Goal: Task Accomplishment & Management: Complete application form

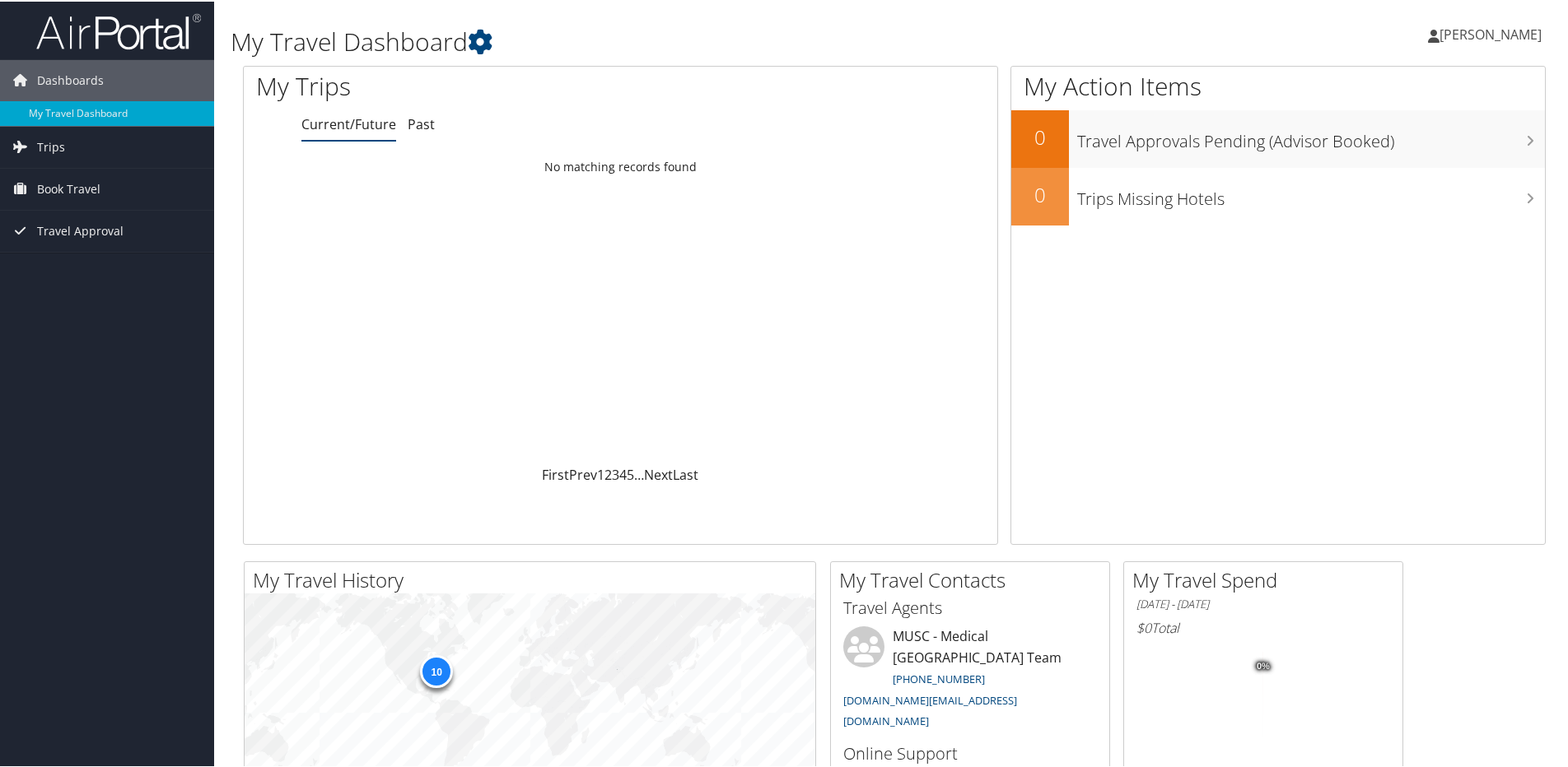
click at [1480, 34] on span "[PERSON_NAME]" at bounding box center [1490, 32] width 102 height 18
click at [52, 142] on span "Trips" at bounding box center [51, 146] width 28 height 42
click at [55, 261] on span "Book Travel" at bounding box center [68, 262] width 63 height 42
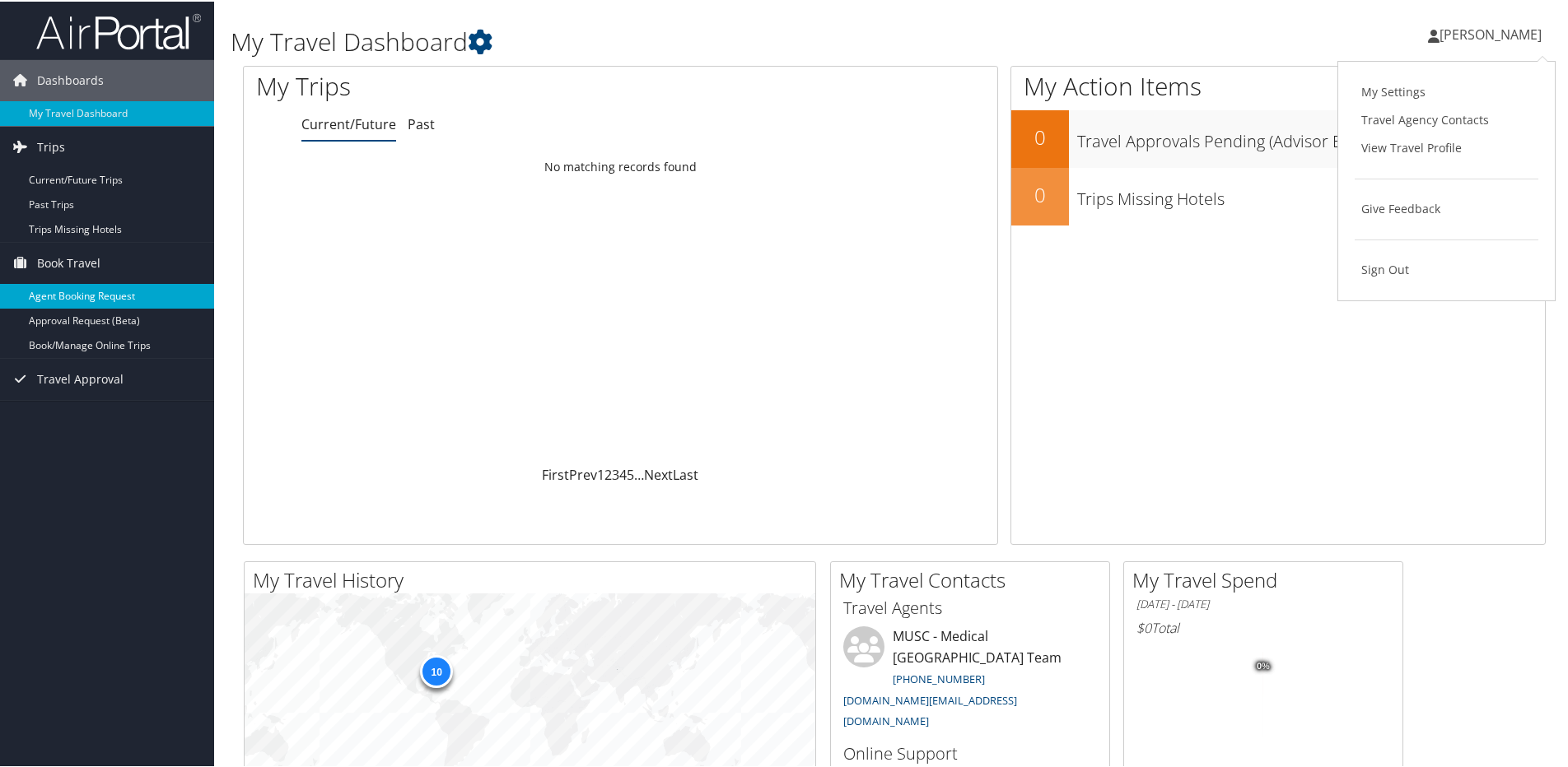
click at [71, 296] on link "Agent Booking Request" at bounding box center [107, 294] width 214 height 25
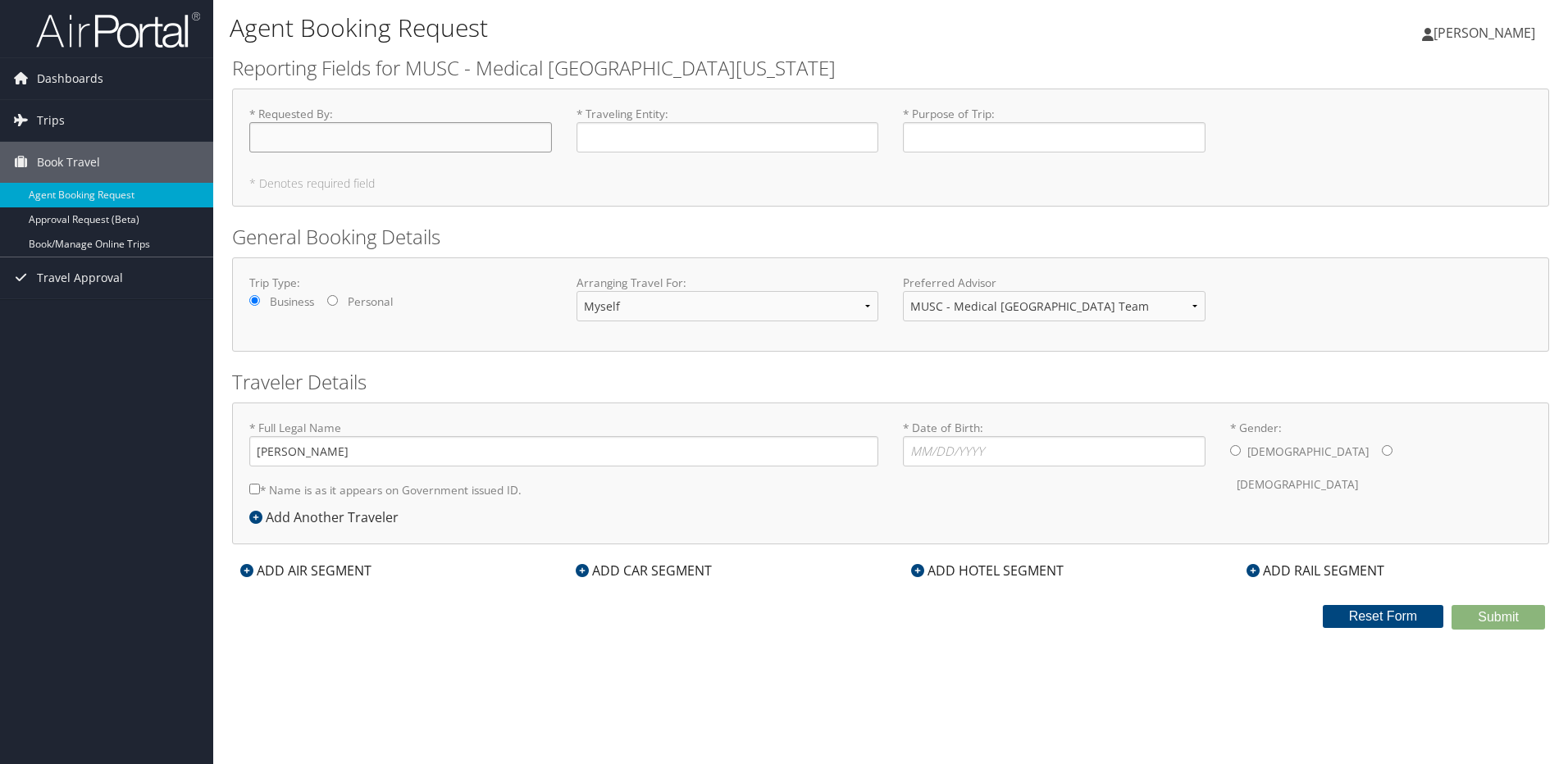
click at [301, 138] on input "* Requested By : Required" at bounding box center [400, 138] width 302 height 30
type input "[PERSON_NAME]"
type input "MUHA"
click at [953, 138] on input "* Purpose of Trip : Required" at bounding box center [1054, 138] width 302 height 30
type input "C"
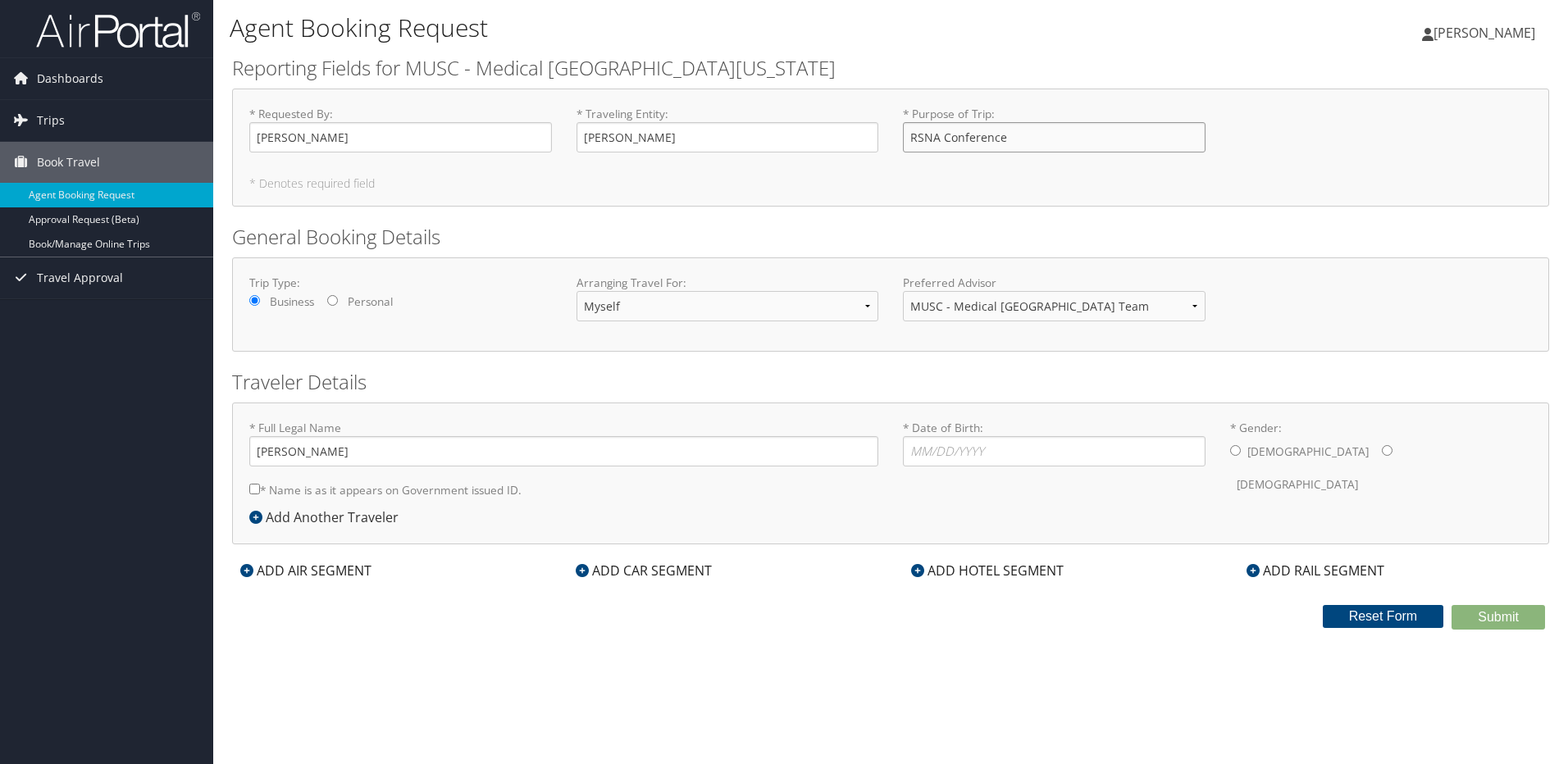
type input "RSNA Conference"
type input "Gregory B Williams"
click at [924, 455] on input "* Date of Birth: Invalid Date" at bounding box center [1054, 451] width 302 height 30
type input "04/07/1972"
click at [1229, 456] on div "* Gender: Male Female" at bounding box center [1380, 461] width 327 height 81
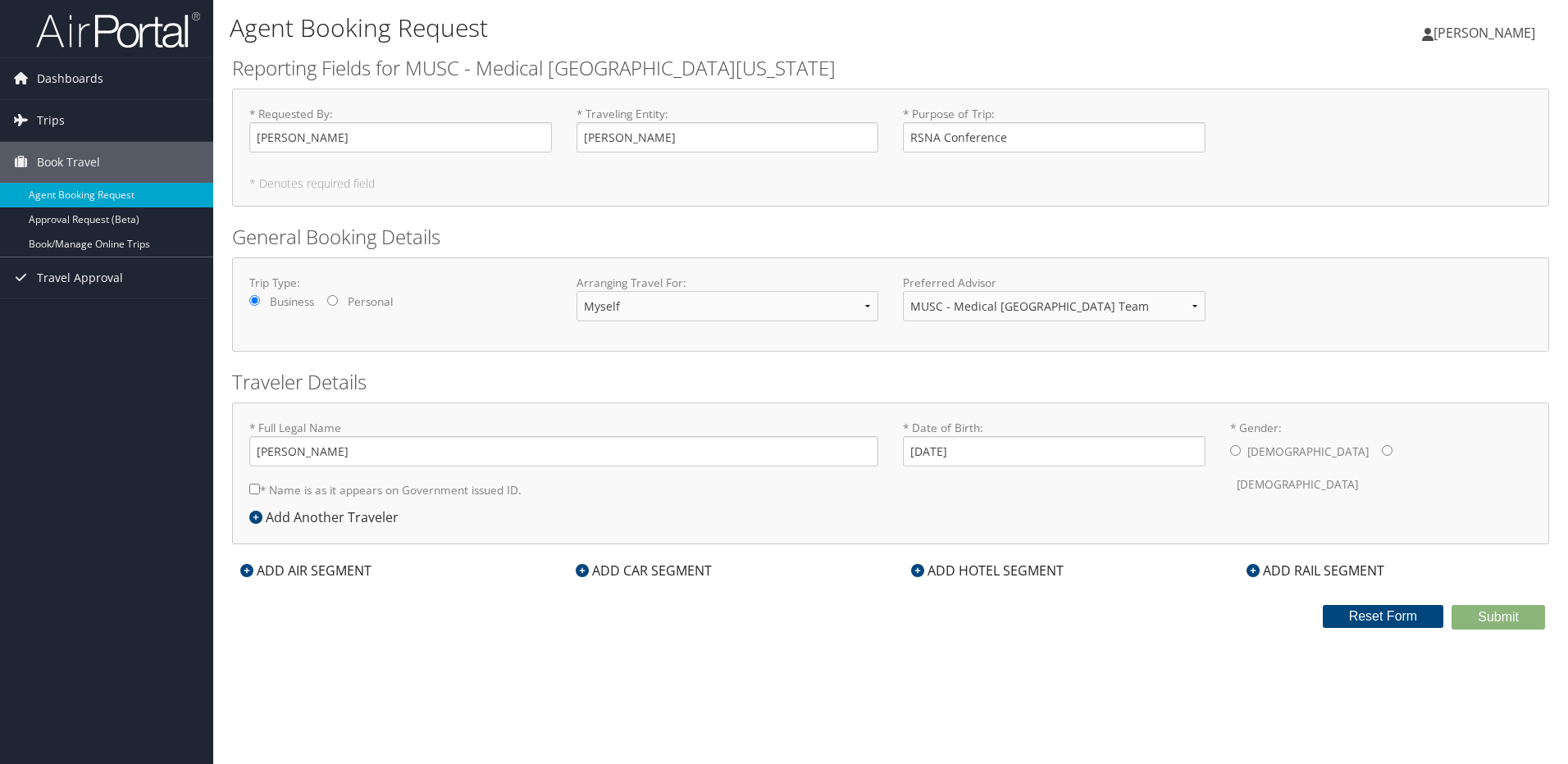
click at [1238, 451] on input "* Gender: Male Female" at bounding box center [1234, 450] width 10 height 10
radio input "true"
click at [255, 490] on input "* Name is as it appears on Government issued ID." at bounding box center [254, 488] width 10 height 10
checkbox input "true"
click at [247, 573] on icon at bounding box center [247, 571] width 13 height 13
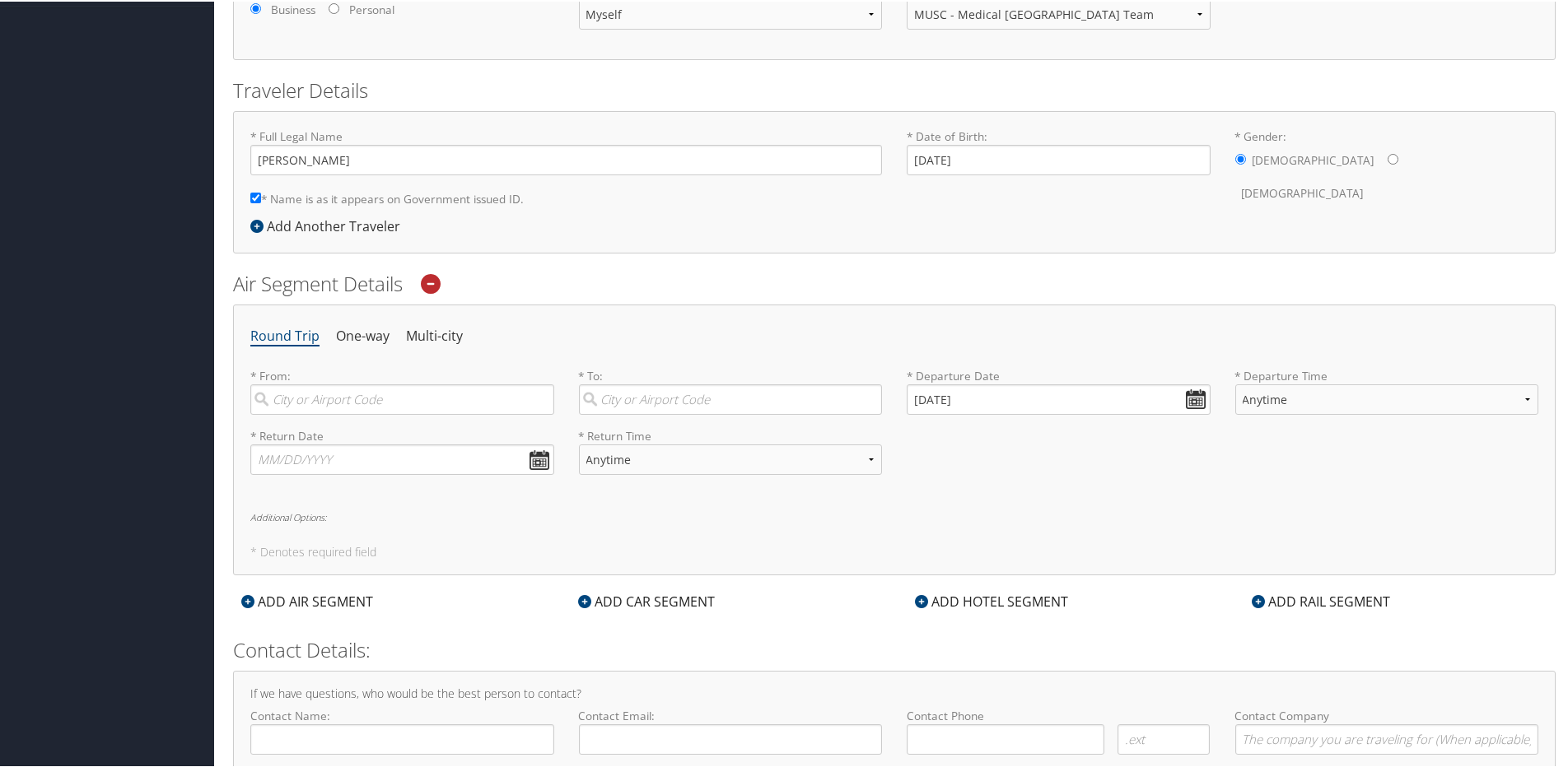
scroll to position [372, 0]
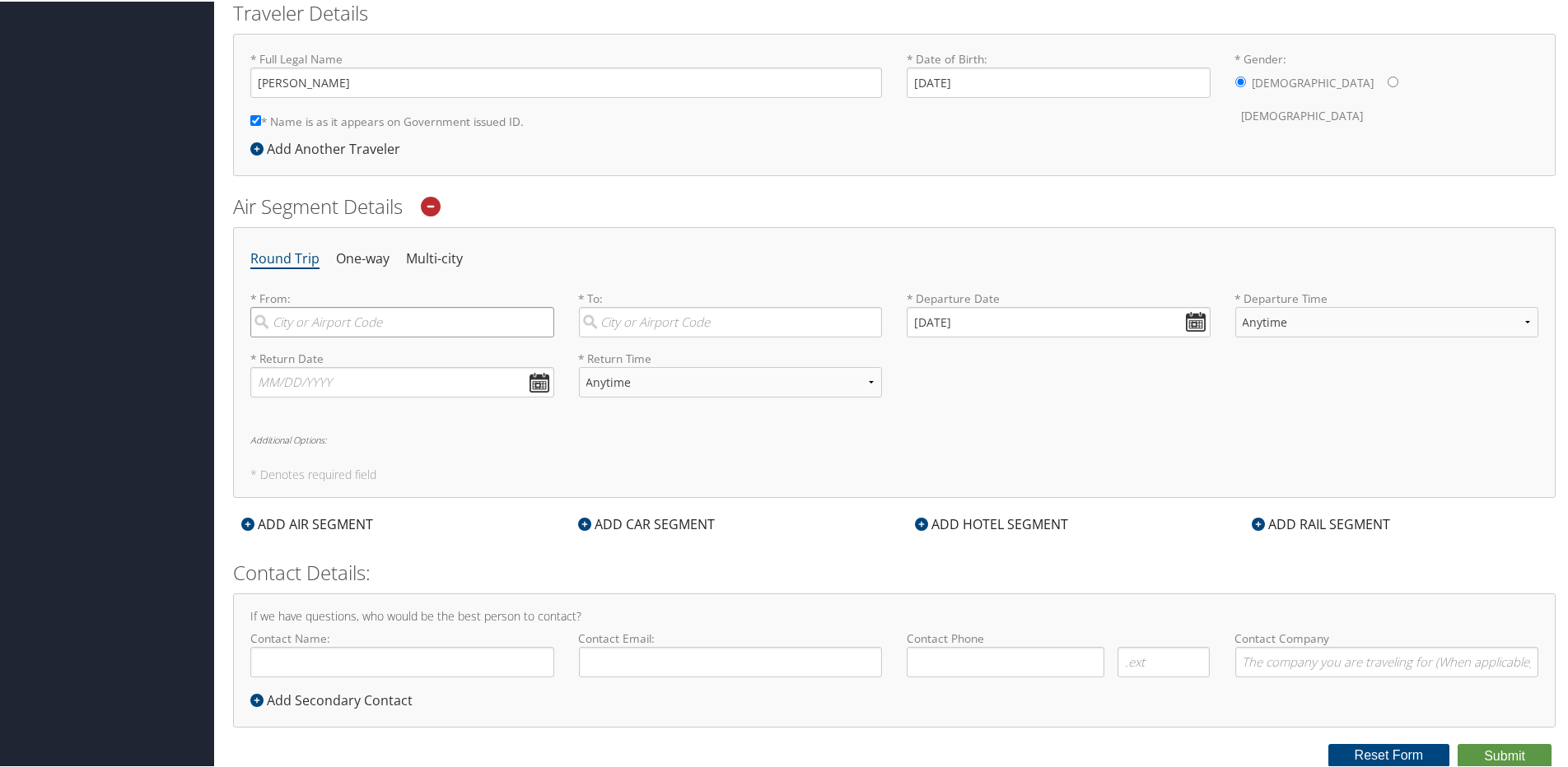
click at [386, 321] on input "search" at bounding box center [402, 321] width 304 height 30
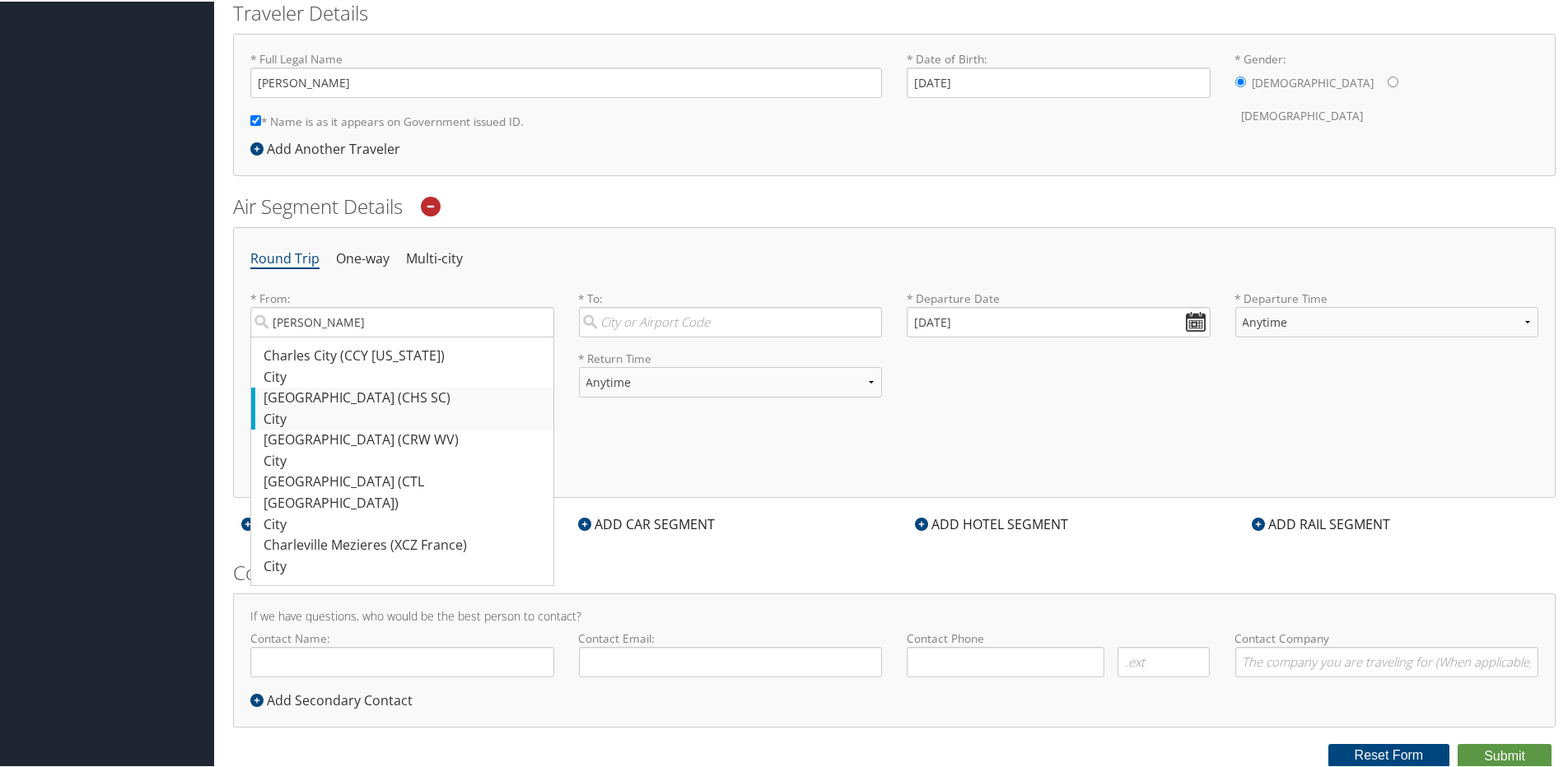
click at [331, 396] on div "Charleston (CHS SC)" at bounding box center [404, 396] width 282 height 22
click at [331, 336] on input "charle" at bounding box center [402, 321] width 304 height 30
type input "Charleston (CHS SC)"
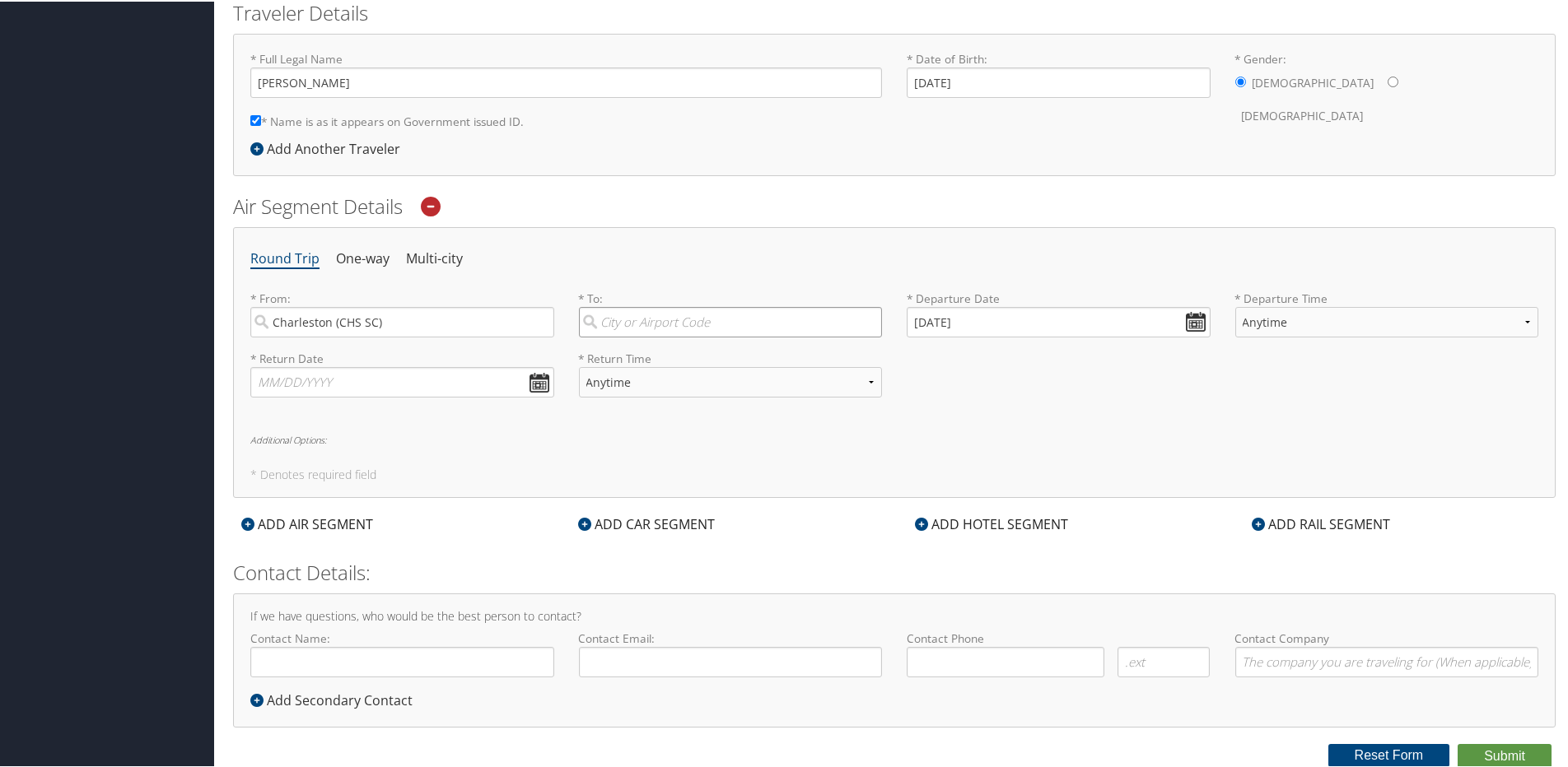
click at [638, 322] on input "search" at bounding box center [731, 321] width 304 height 30
click at [600, 394] on div "Chicago (ORD IL)" at bounding box center [733, 396] width 282 height 22
click at [600, 336] on input "ord" at bounding box center [731, 321] width 304 height 30
type input "Chicago (ORD IL)"
click at [1196, 319] on input "10/07/2025" at bounding box center [1058, 321] width 304 height 30
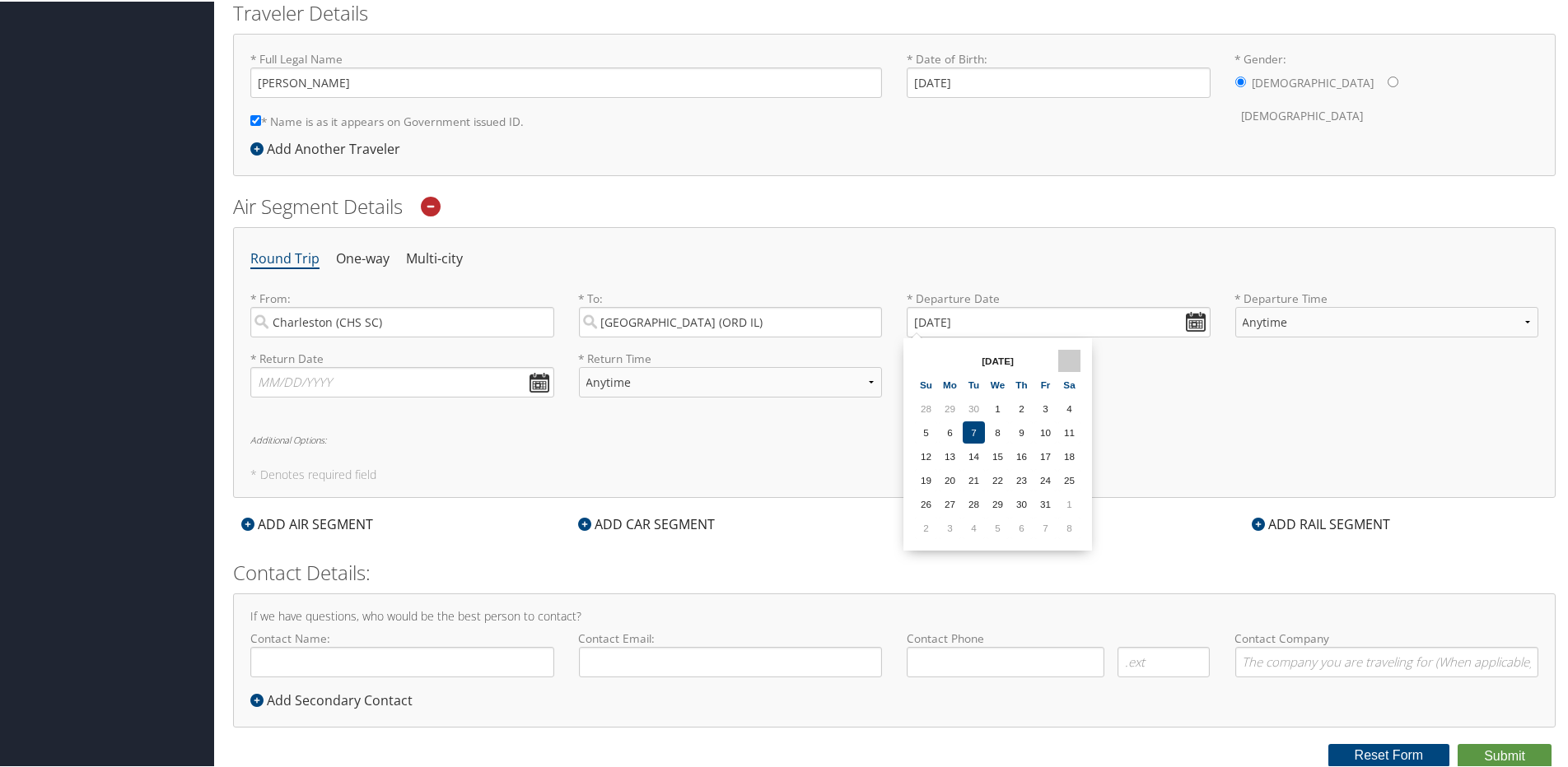
click at [1074, 358] on th at bounding box center [1068, 358] width 22 height 22
click at [924, 527] on td "30" at bounding box center [925, 526] width 22 height 22
type input "11/30/2025"
click at [1391, 317] on select "Anytime Early Morning (5AM-7AM) Morning (7AM-12PM) Afternoon (12PM-5PM) Evening…" at bounding box center [1386, 321] width 304 height 30
select select "7AM-12PM"
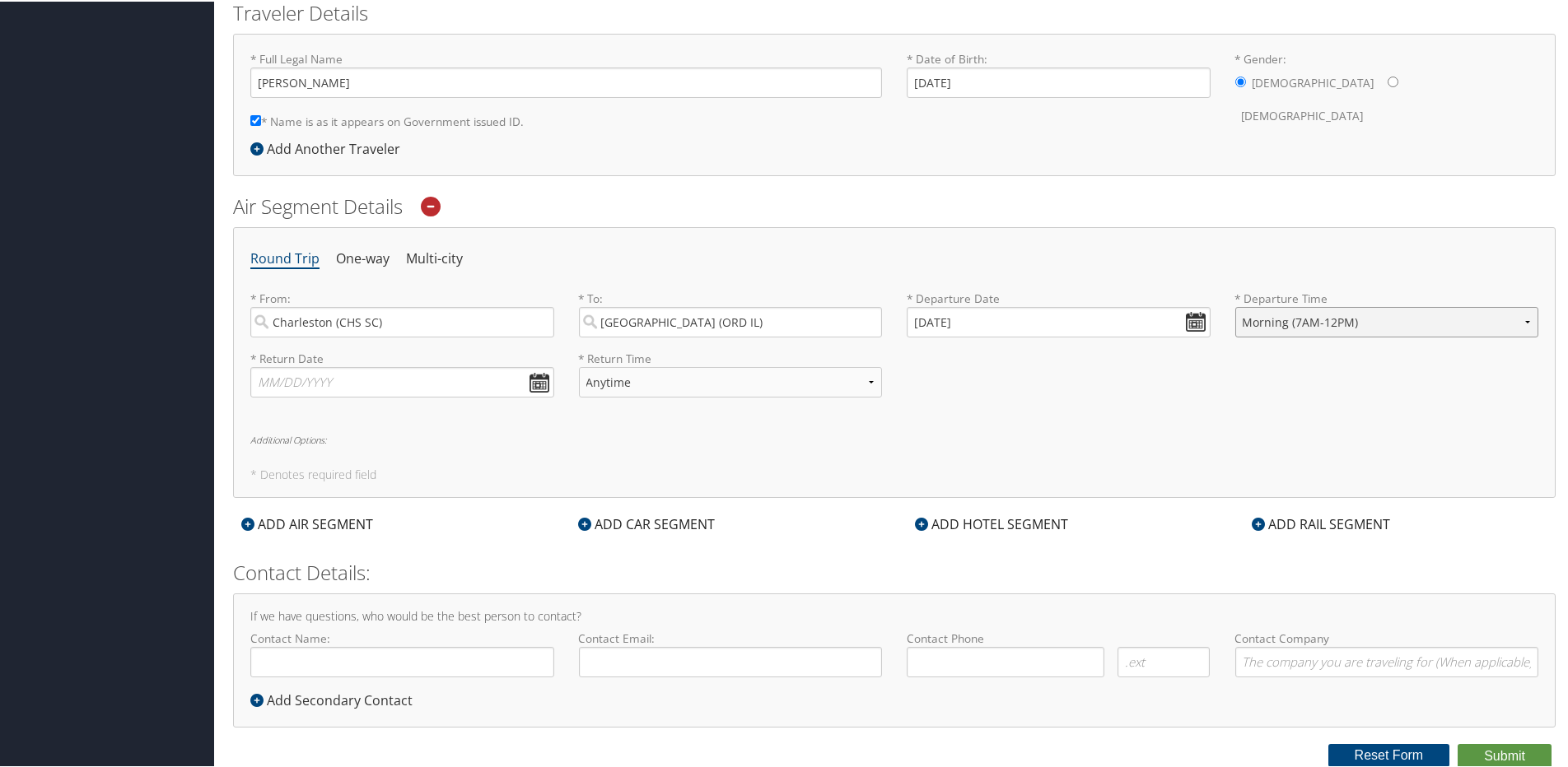
click at [1235, 305] on select "Anytime Early Morning (5AM-7AM) Morning (7AM-12PM) Afternoon (12PM-5PM) Evening…" at bounding box center [1386, 321] width 304 height 30
click at [429, 382] on input "text" at bounding box center [402, 380] width 304 height 30
click at [416, 418] on th at bounding box center [415, 419] width 22 height 22
click at [326, 585] on td "2" at bounding box center [320, 585] width 22 height 22
type input "12/02/2025"
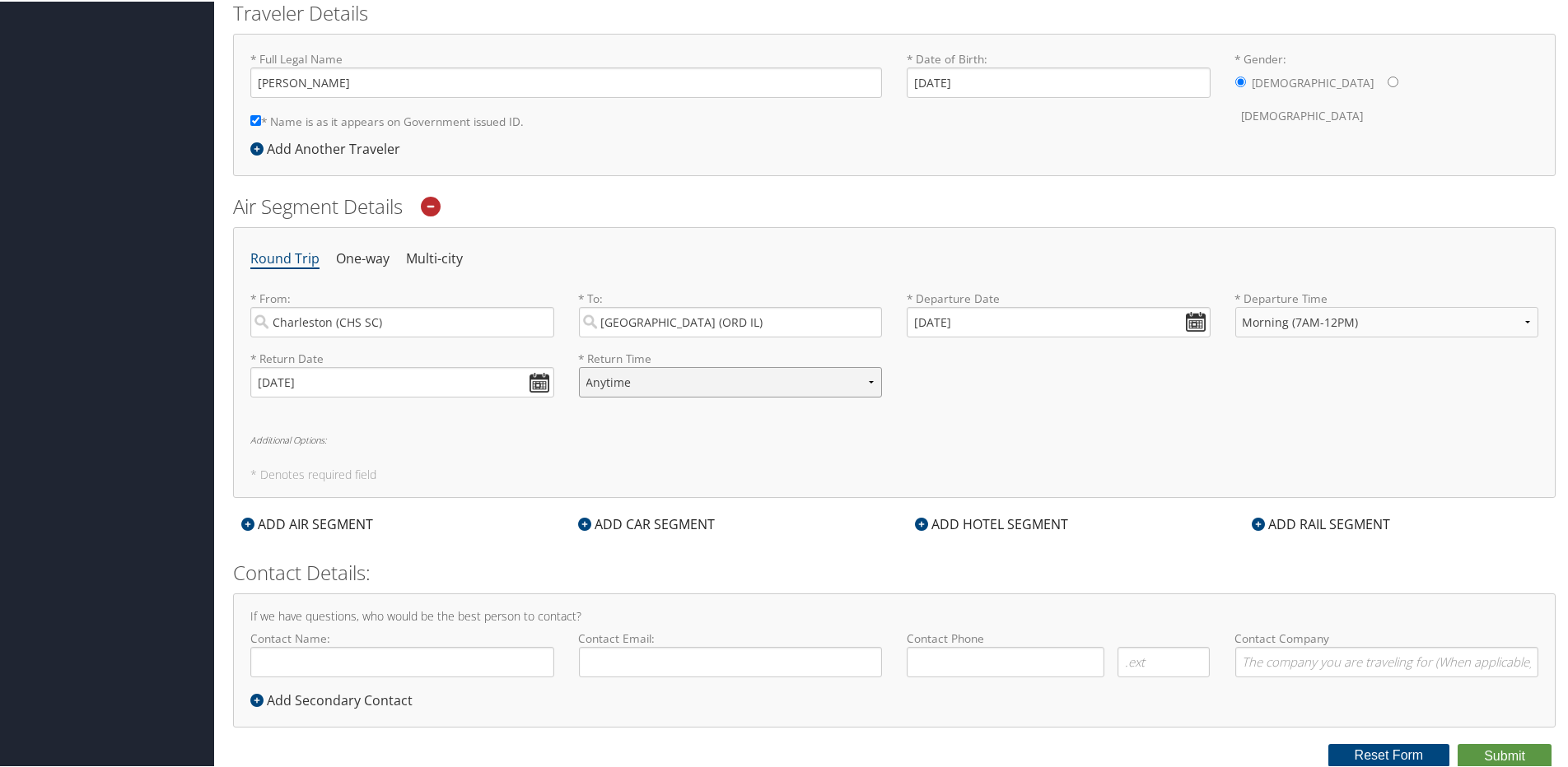
click at [700, 379] on select "Anytime Early Morning (5AM-7AM) Morning (7AM-12PM) Afternoon (12PM-5PM) Evening…" at bounding box center [731, 380] width 304 height 30
select select "5PM-10PM"
click at [579, 365] on select "Anytime Early Morning (5AM-7AM) Morning (7AM-12PM) Afternoon (12PM-5PM) Evening…" at bounding box center [731, 380] width 304 height 30
click at [1502, 758] on button "Submit" at bounding box center [1504, 755] width 94 height 25
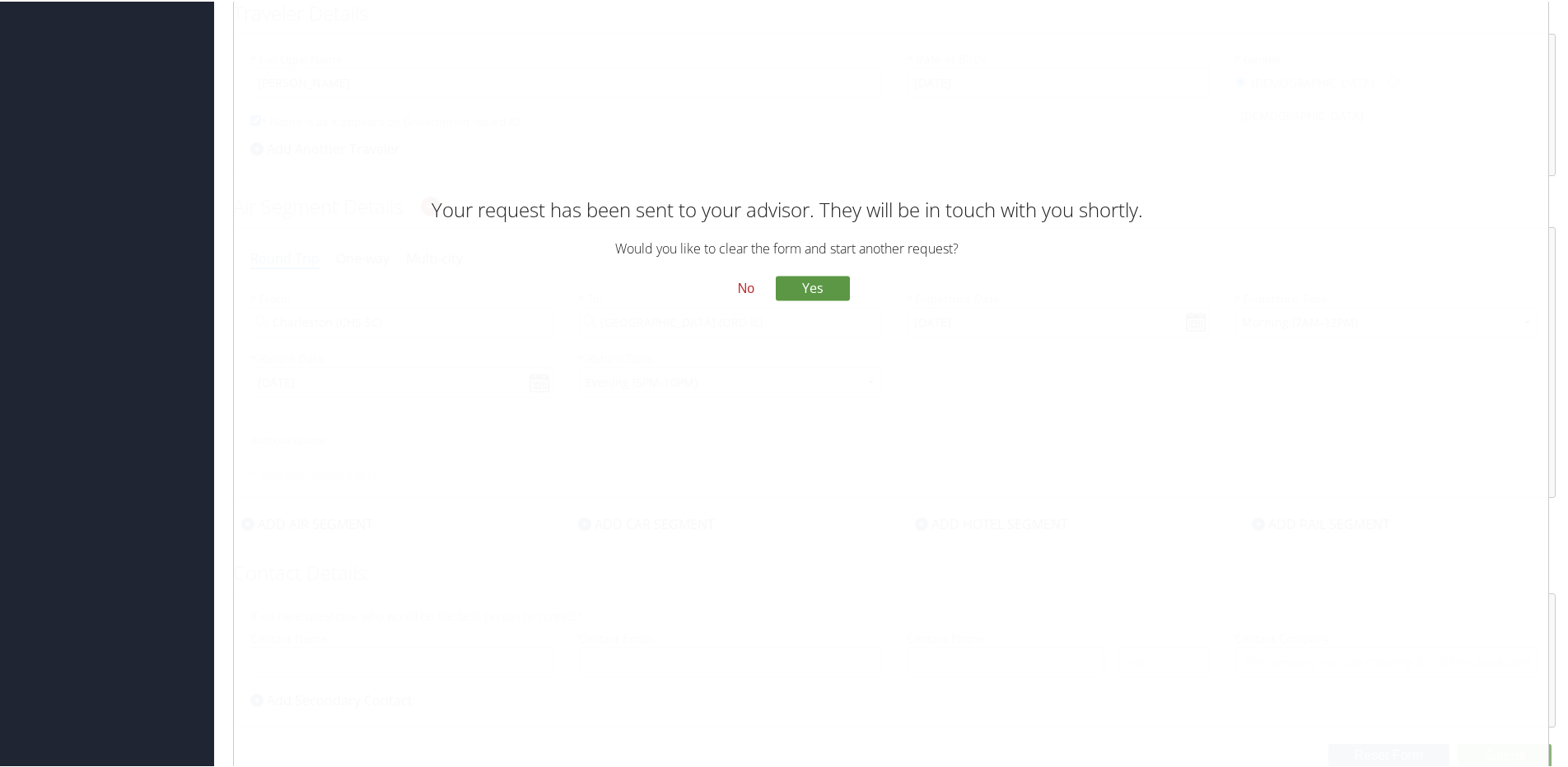
click at [742, 292] on button "No" at bounding box center [746, 288] width 43 height 28
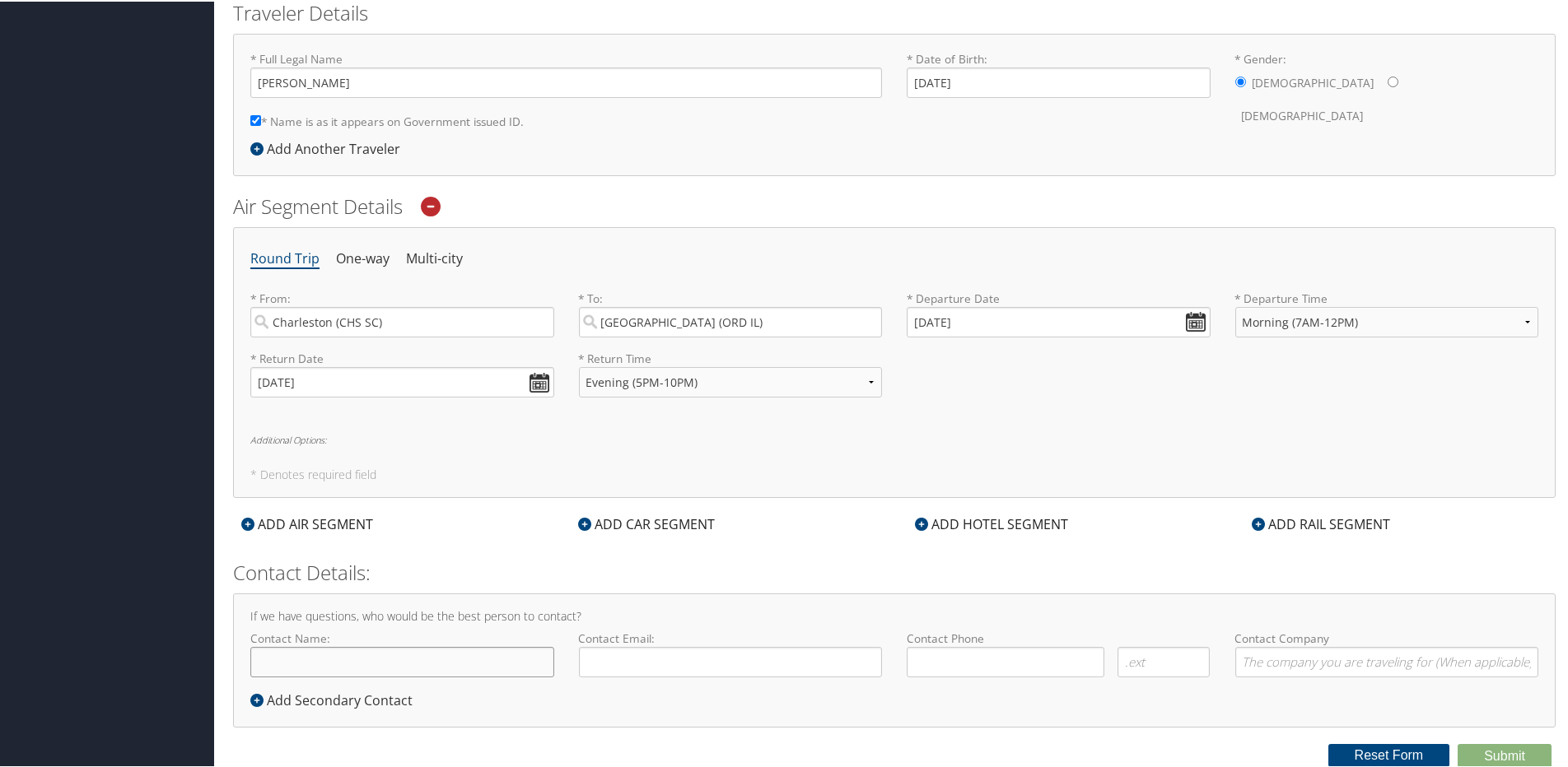
click at [315, 663] on input "Contact Name:" at bounding box center [402, 660] width 304 height 30
type input "[PERSON_NAME]"
type input "williagr@musc.edu"
type input "( ) -"
type input "Medical University of South Carolina"
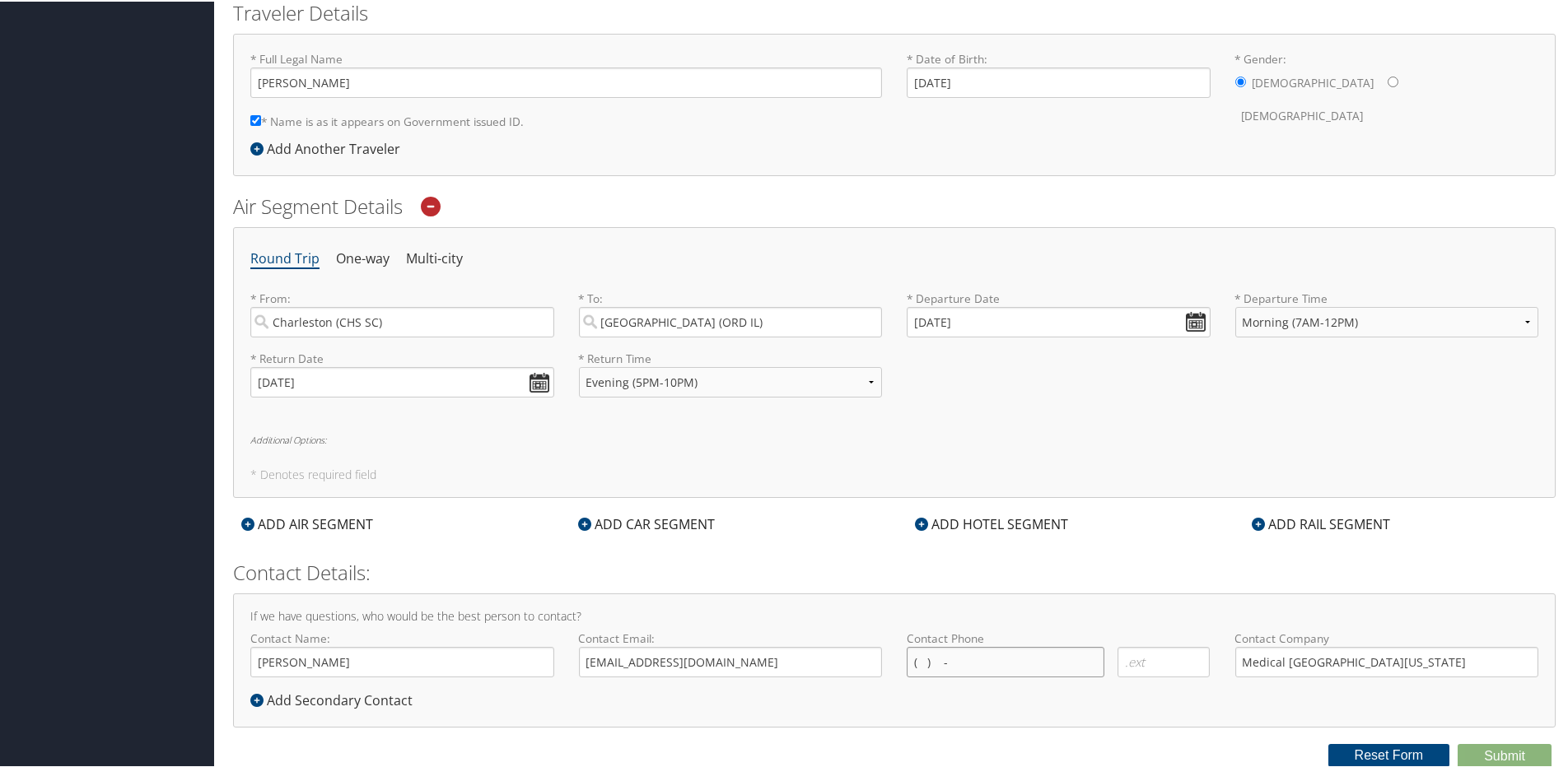
click at [960, 657] on input "( ) -" at bounding box center [1005, 660] width 198 height 30
click at [917, 660] on input "( ) -" at bounding box center [1005, 660] width 198 height 30
click at [916, 657] on input "( ) -" at bounding box center [1005, 660] width 198 height 30
type input "(478) 234-0067"
click at [1355, 723] on div "If we have questions, who would be the best person to contact? Contact Name: Gr…" at bounding box center [894, 659] width 1323 height 134
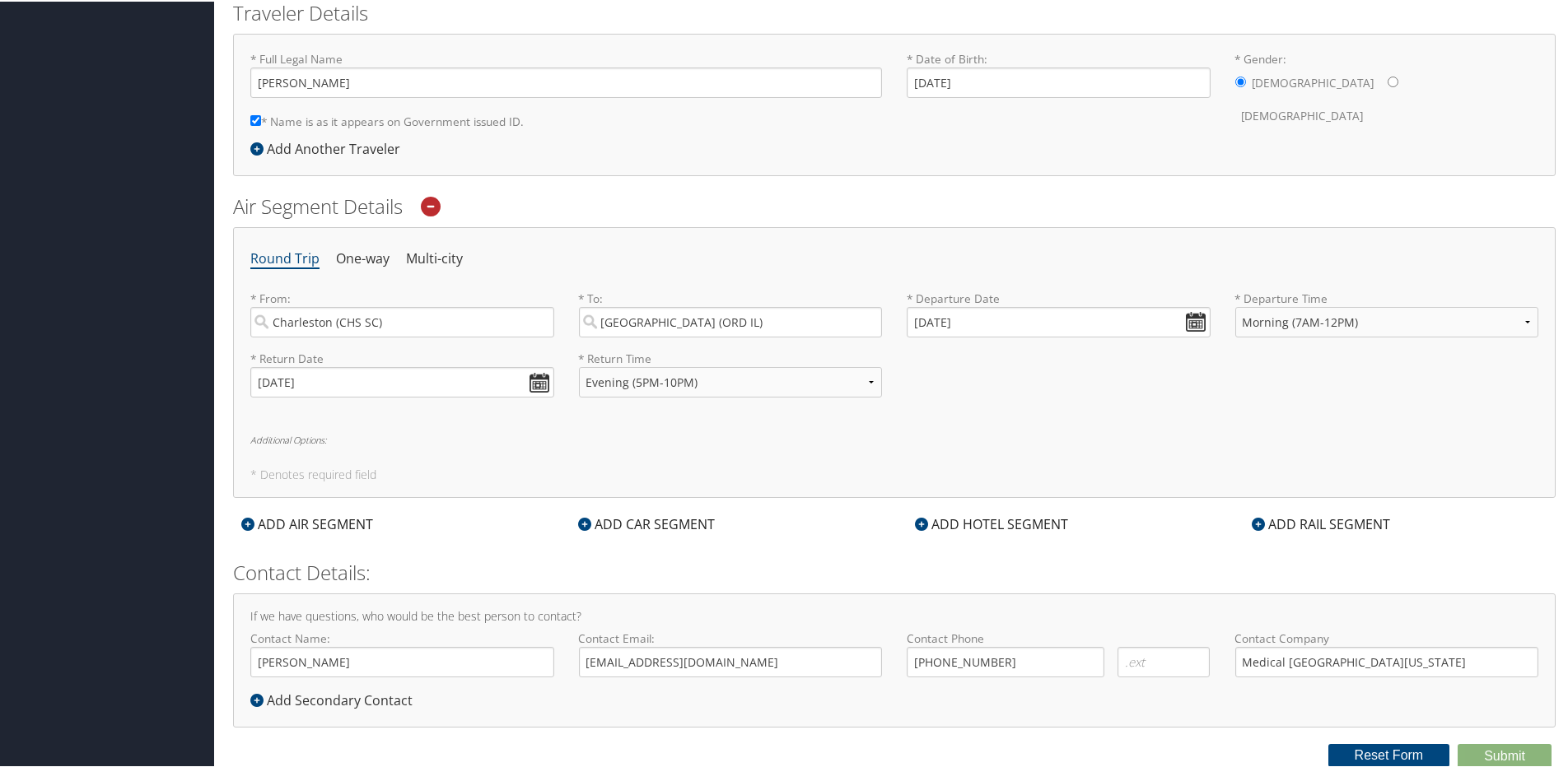
click at [1076, 707] on div "If we have questions, who would be the best person to contact? Contact Name: Gr…" at bounding box center [894, 659] width 1323 height 134
